Goal: Task Accomplishment & Management: Manage account settings

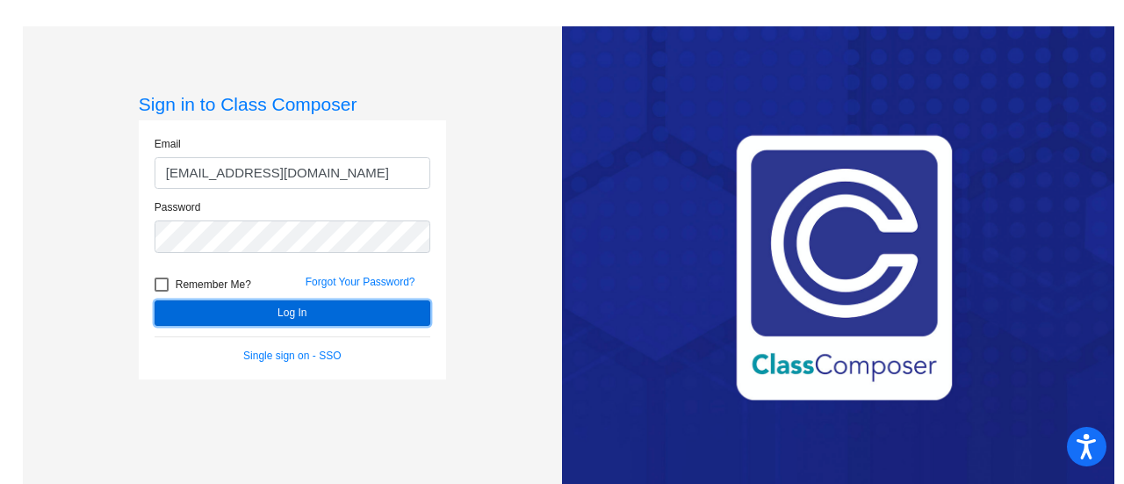
click at [227, 313] on button "Log In" at bounding box center [293, 312] width 276 height 25
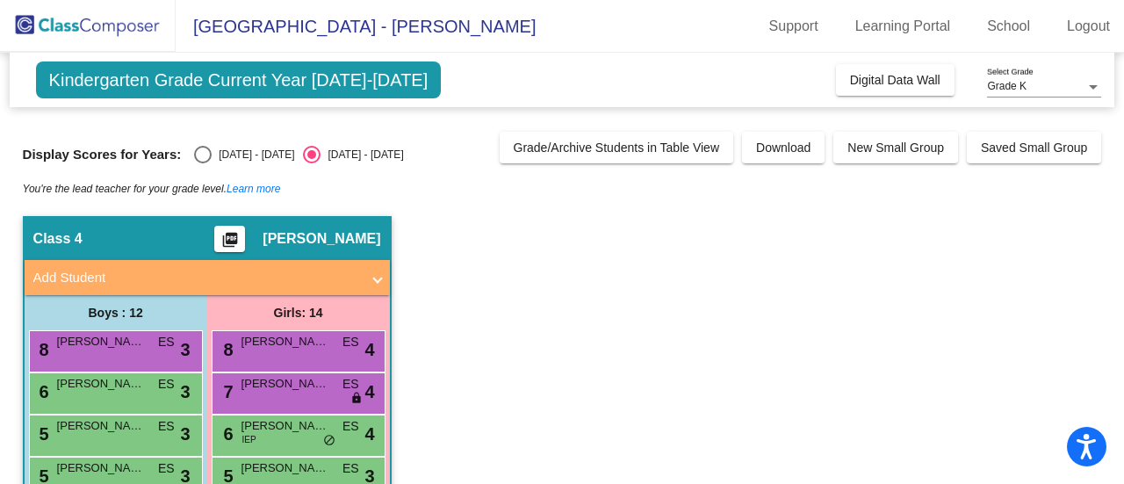
click at [1014, 93] on div "Grade K Select Grade" at bounding box center [1044, 83] width 114 height 30
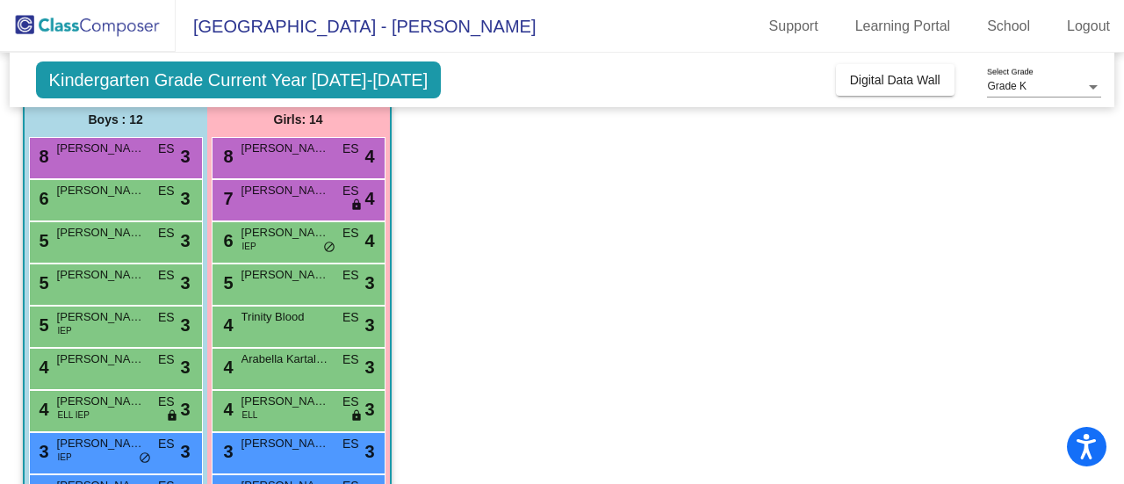
scroll to position [193, 0]
click at [286, 233] on span "[PERSON_NAME]" at bounding box center [286, 233] width 88 height 18
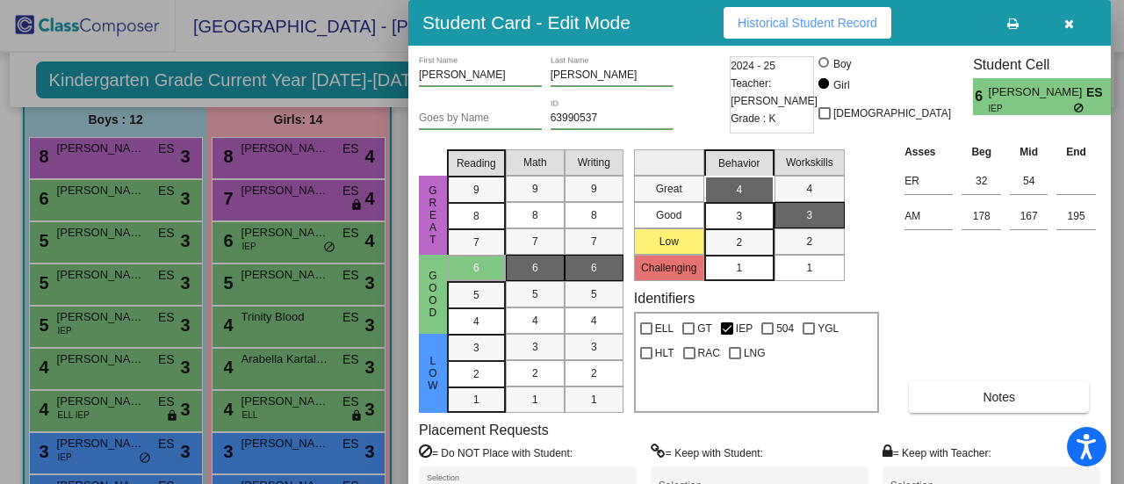
click at [1068, 24] on icon "button" at bounding box center [1069, 24] width 10 height 12
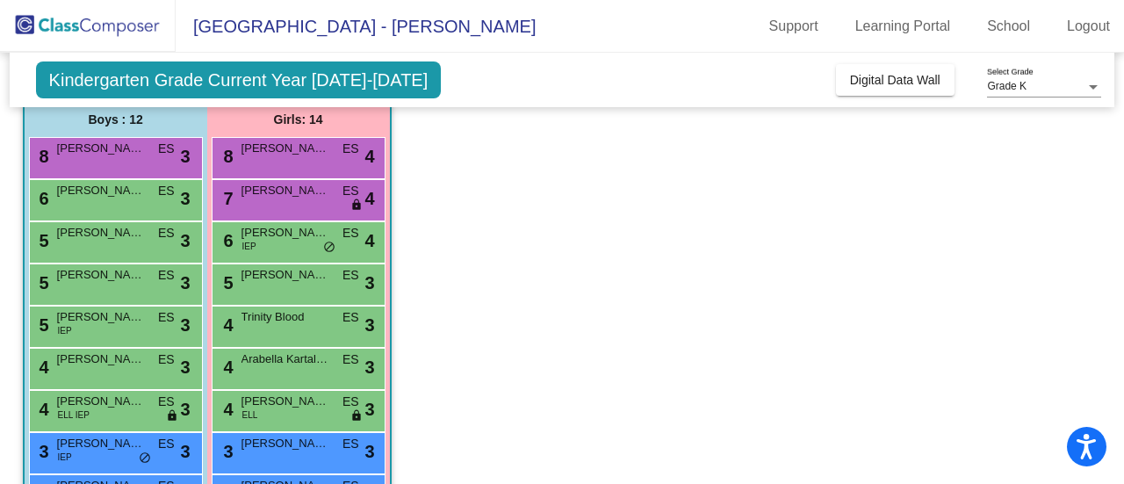
click at [1068, 24] on link "Logout" at bounding box center [1088, 26] width 71 height 28
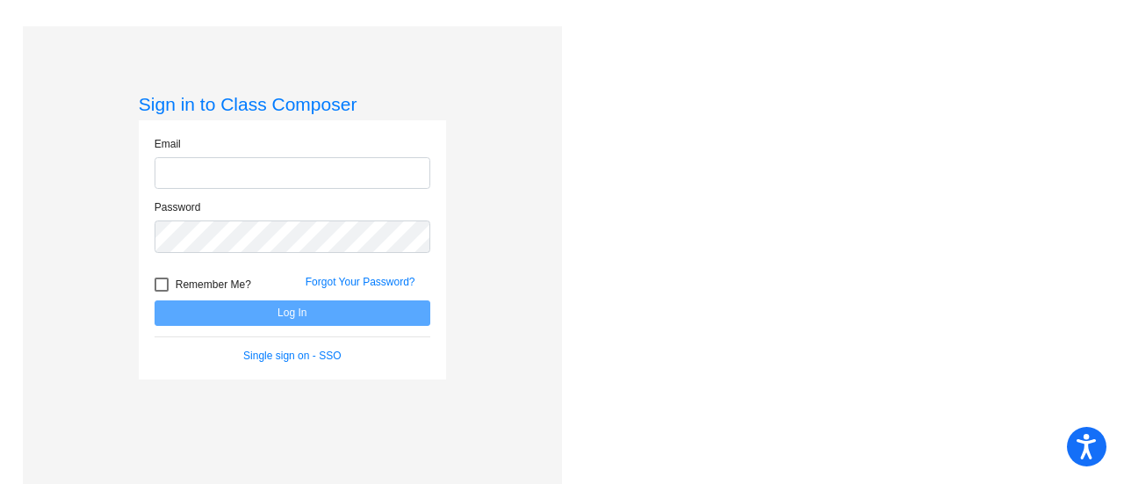
type input "[EMAIL_ADDRESS][DOMAIN_NAME]"
